Goal: Information Seeking & Learning: Check status

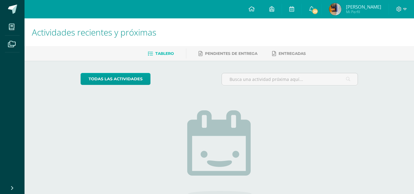
click at [341, 10] on img at bounding box center [335, 9] width 12 height 12
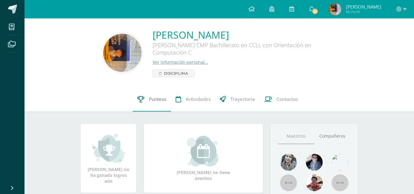
click at [137, 96] on icon at bounding box center [140, 99] width 7 height 6
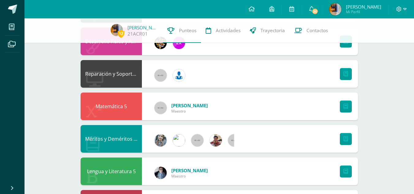
scroll to position [265, 0]
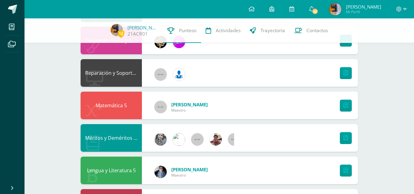
drag, startPoint x: 411, startPoint y: 87, endPoint x: 415, endPoint y: 111, distance: 24.2
click at [414, 111] on html "Mis cursos Archivos Cerrar panel Biología II Quinto Bachillerato CMP Bachillera…" at bounding box center [207, 95] width 414 height 721
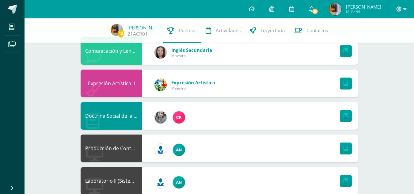
scroll to position [23, 0]
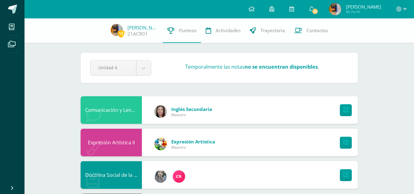
scroll to position [23, 0]
